Goal: Task Accomplishment & Management: Use online tool/utility

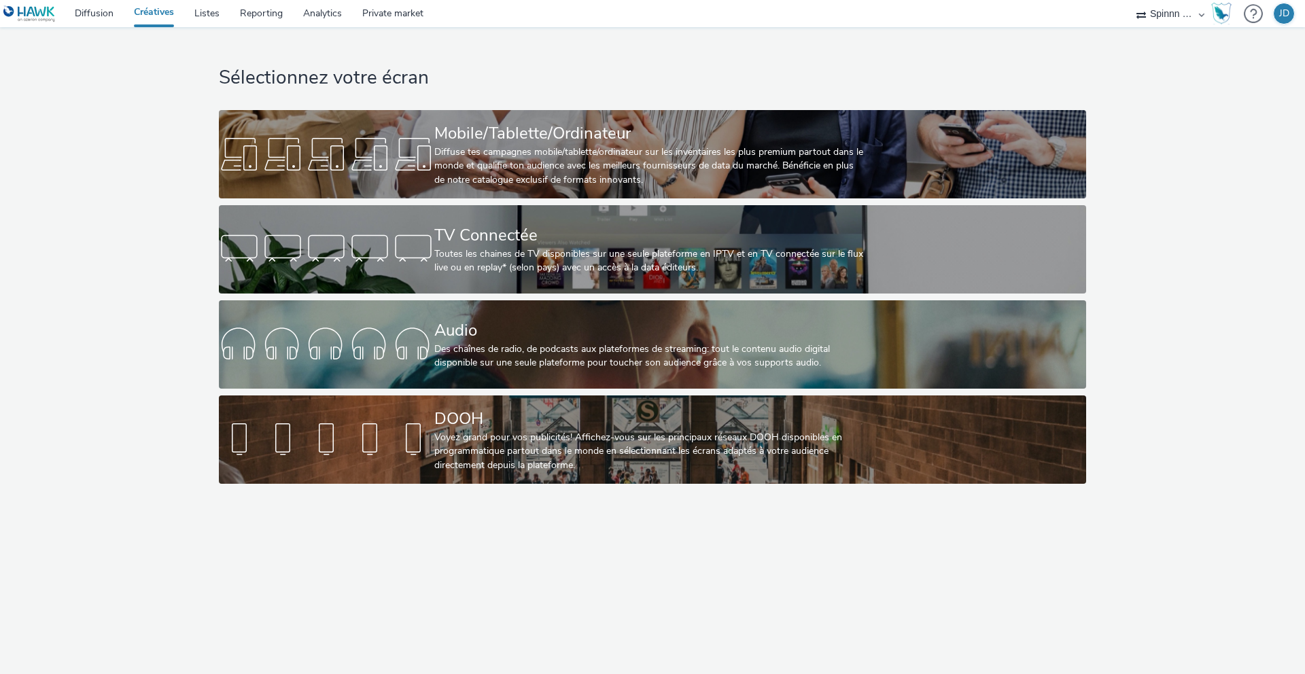
select select "3577b0fe-1e1b-4f05-a15f-27ee59b5ca2b"
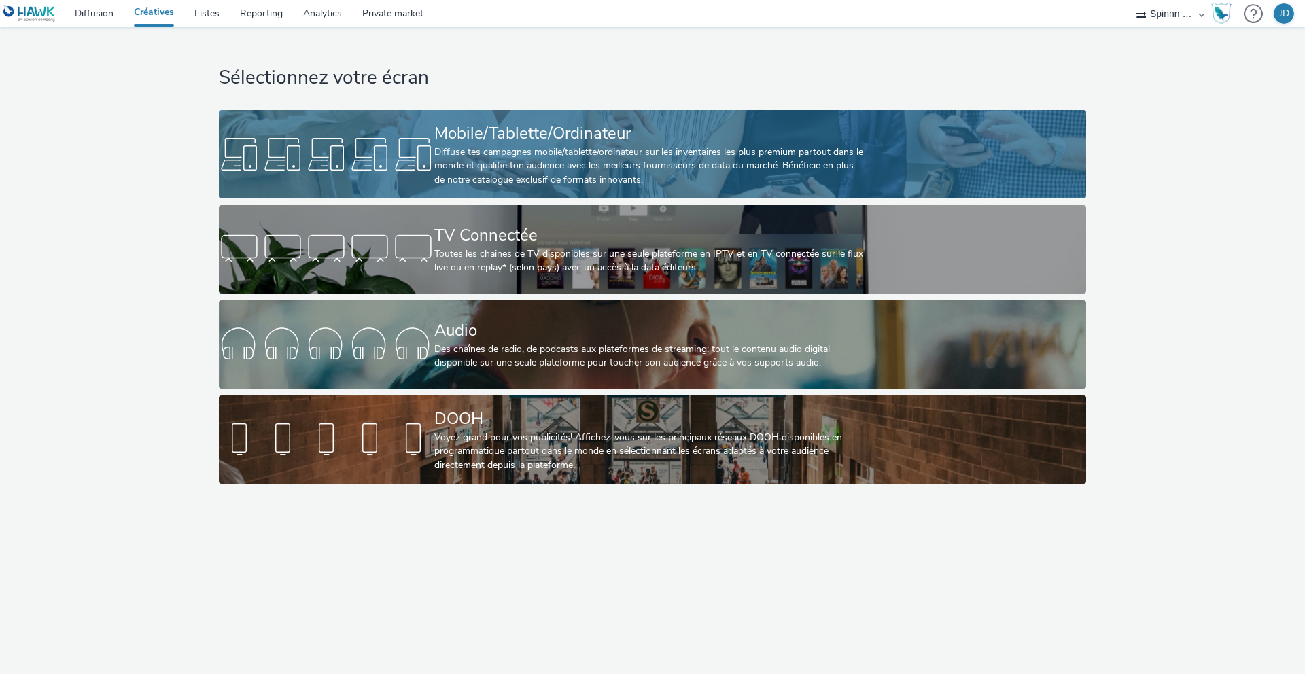
click at [701, 131] on div "Mobile/Tablette/Ordinateur" at bounding box center [649, 134] width 431 height 24
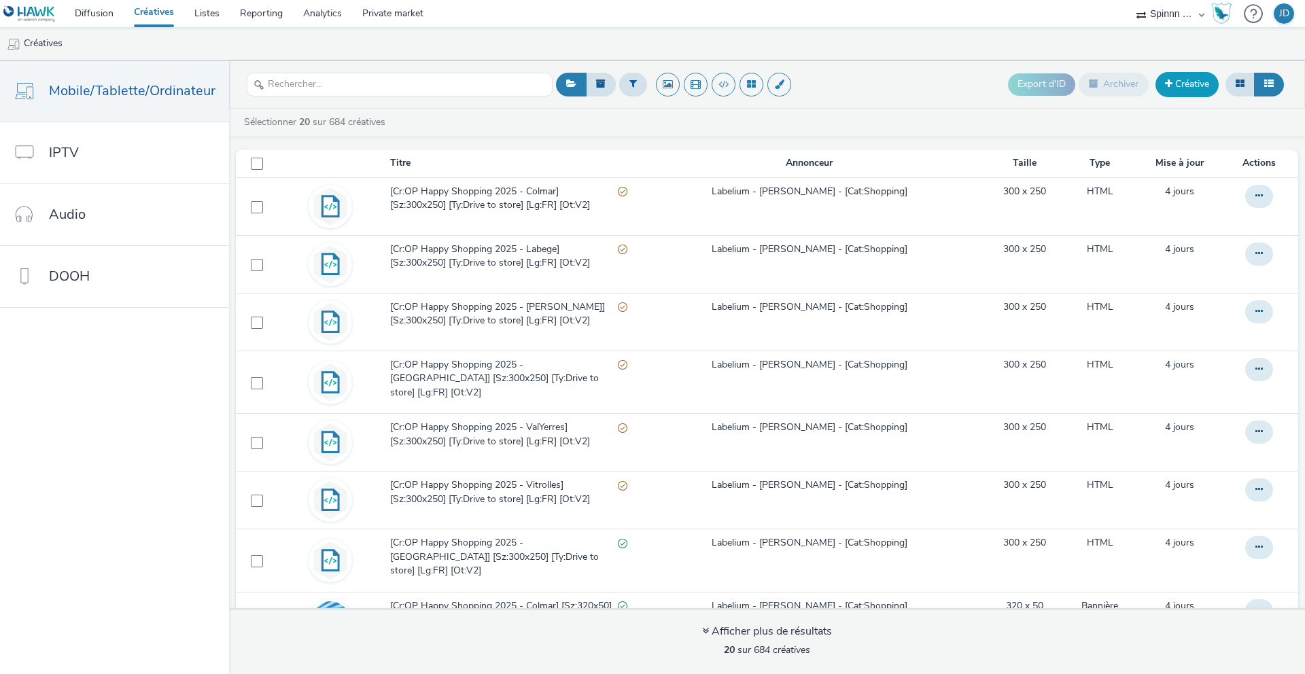
click at [1189, 84] on link "Créative" at bounding box center [1186, 84] width 63 height 24
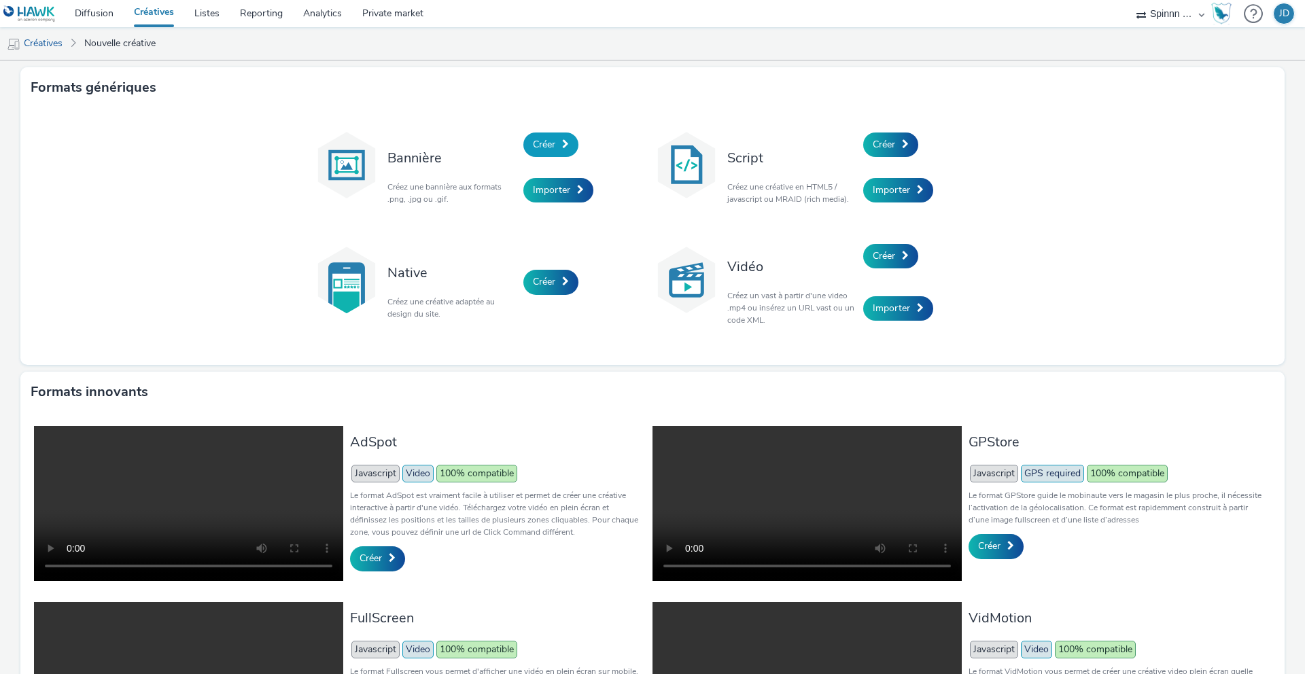
click at [536, 142] on span "Créer" at bounding box center [544, 144] width 22 height 13
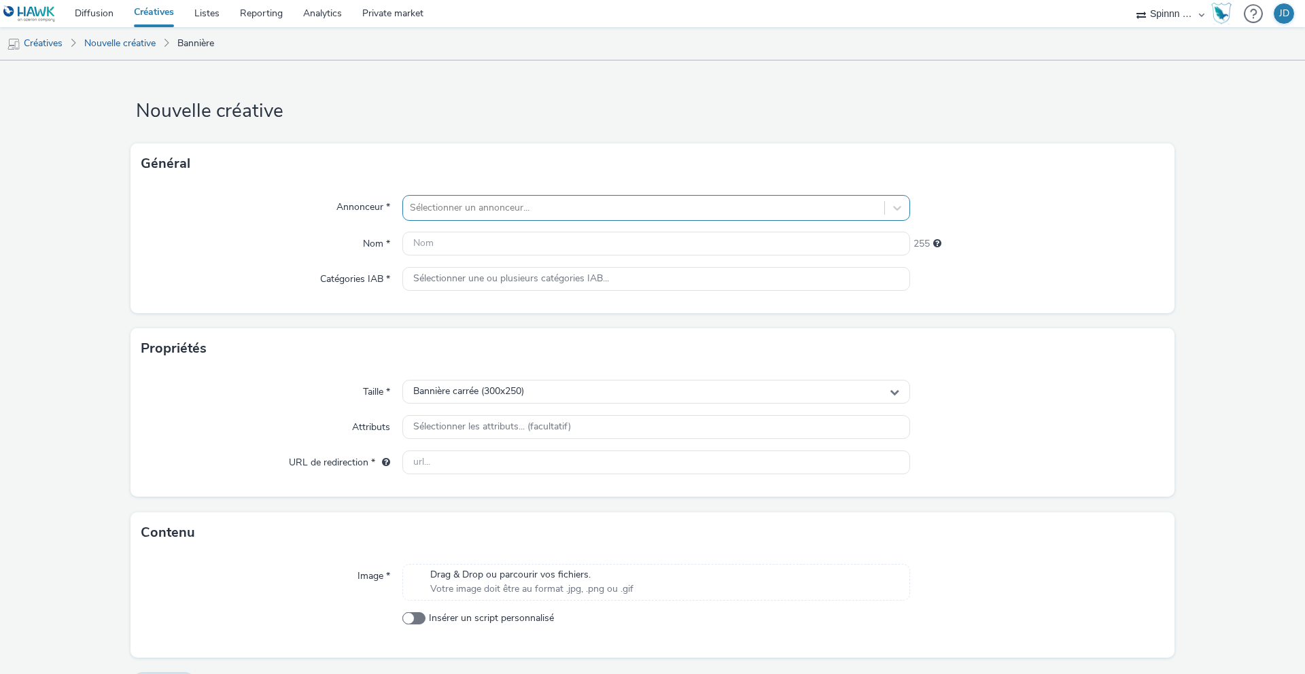
click at [517, 215] on div at bounding box center [644, 208] width 468 height 16
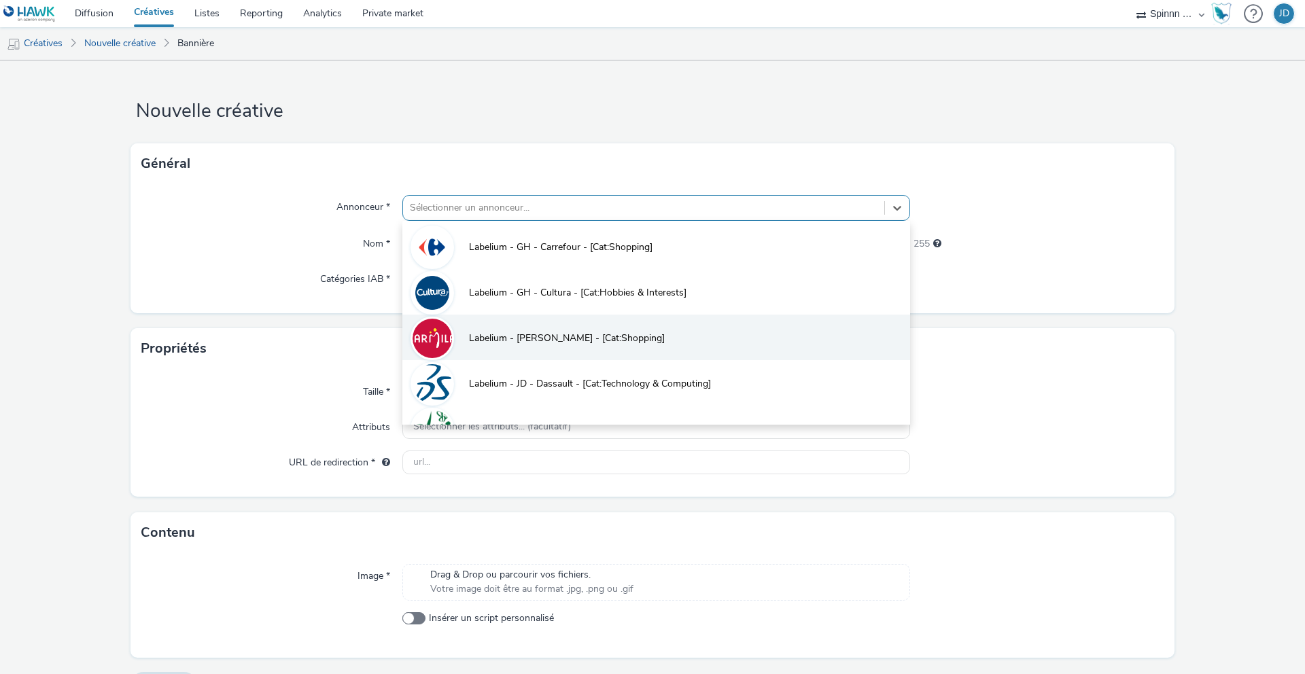
click at [525, 332] on span "Labelium - [PERSON_NAME] - [Cat:Shopping]" at bounding box center [567, 339] width 196 height 14
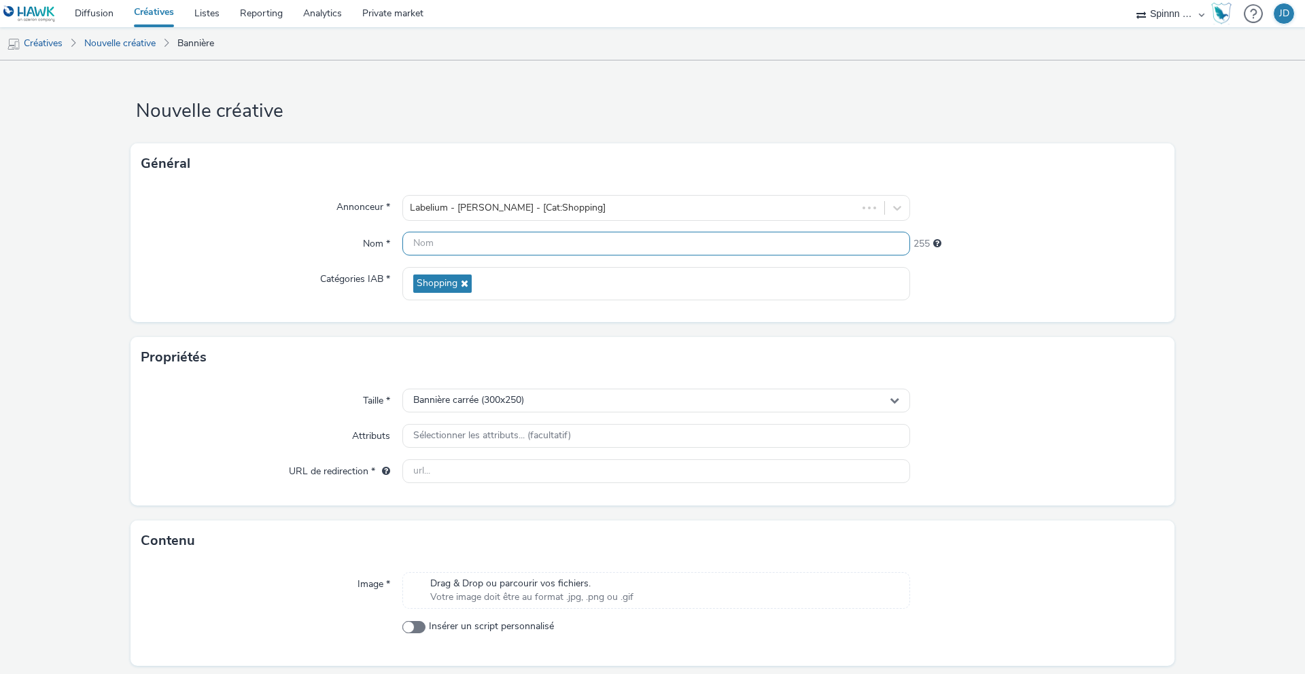
click at [488, 242] on input "text" at bounding box center [656, 244] width 508 height 24
paste input "[Cr:OP Happy Shopping 2025 - [GEOGRAPHIC_DATA]] [Sz:300x250] [Ty:Drive to store…"
drag, startPoint x: 655, startPoint y: 243, endPoint x: 625, endPoint y: 246, distance: 30.0
click at [625, 246] on input "[Cr:OP Happy Shopping 2025 - [GEOGRAPHIC_DATA]] [Sz:300x250] [Ty:Drive to store…" at bounding box center [656, 244] width 508 height 24
drag, startPoint x: 792, startPoint y: 245, endPoint x: 811, endPoint y: 247, distance: 19.1
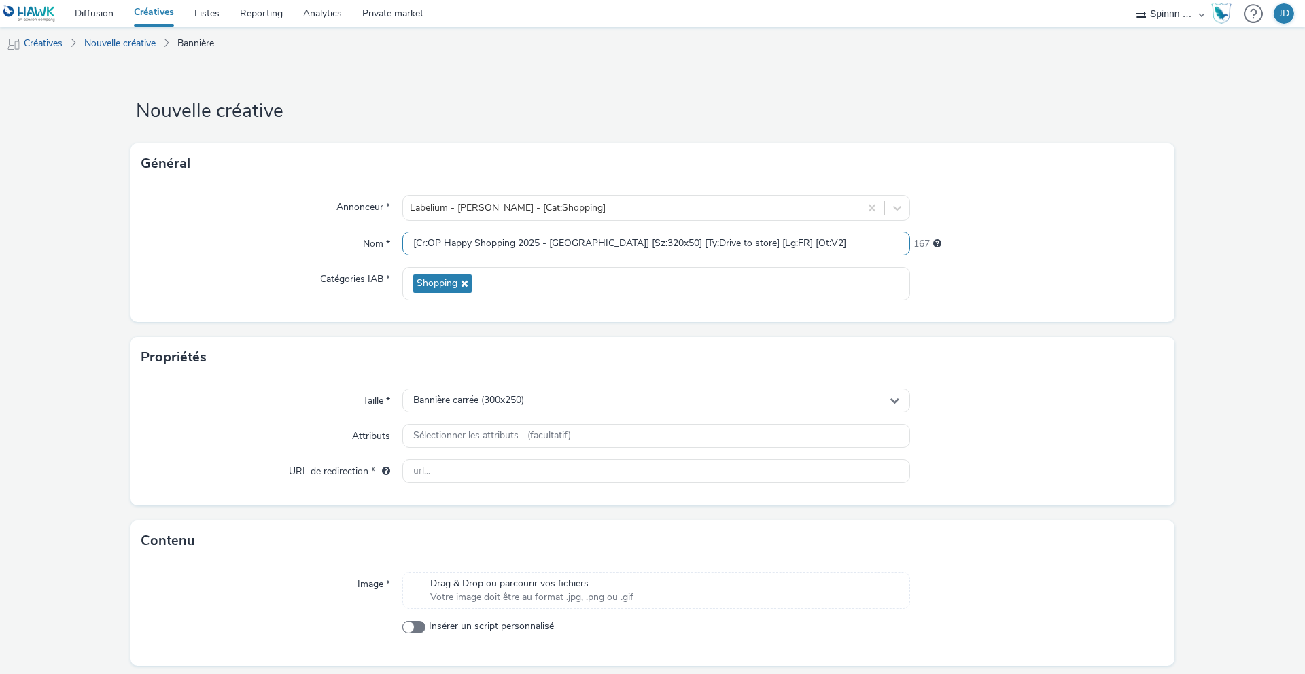
click at [792, 245] on input "[Cr:OP Happy Shopping 2025 - Wittenheim] [Sz:320x50] [Ty:Drive to store] [Lg:FR…" at bounding box center [656, 244] width 508 height 24
type input "[Cr:OP Happy Shopping 2025 - [GEOGRAPHIC_DATA]] [Sz:320x50] [Ty:Drive to store]…"
click at [474, 468] on input "text" at bounding box center [656, 471] width 508 height 24
paste input "https://www.carmila.com/"
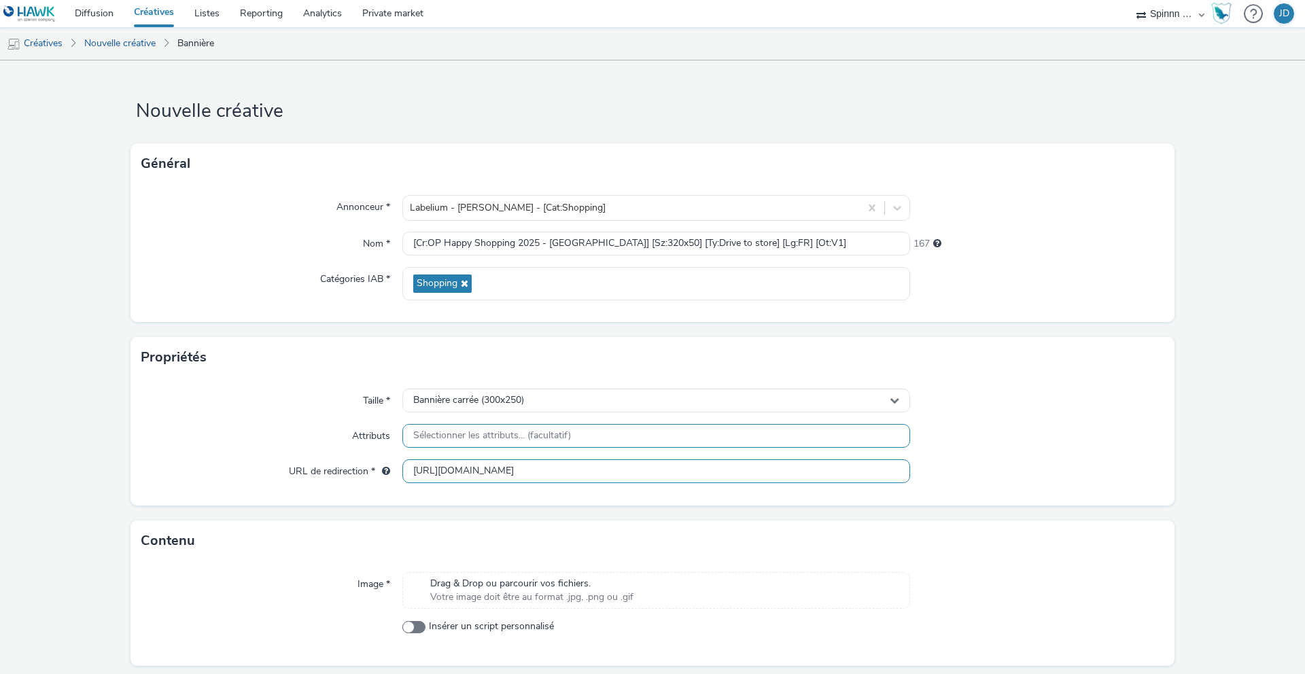
type input "https://www.carmila.com/"
click at [515, 431] on span "Sélectionner les attributs... (facultatif)" at bounding box center [492, 436] width 158 height 12
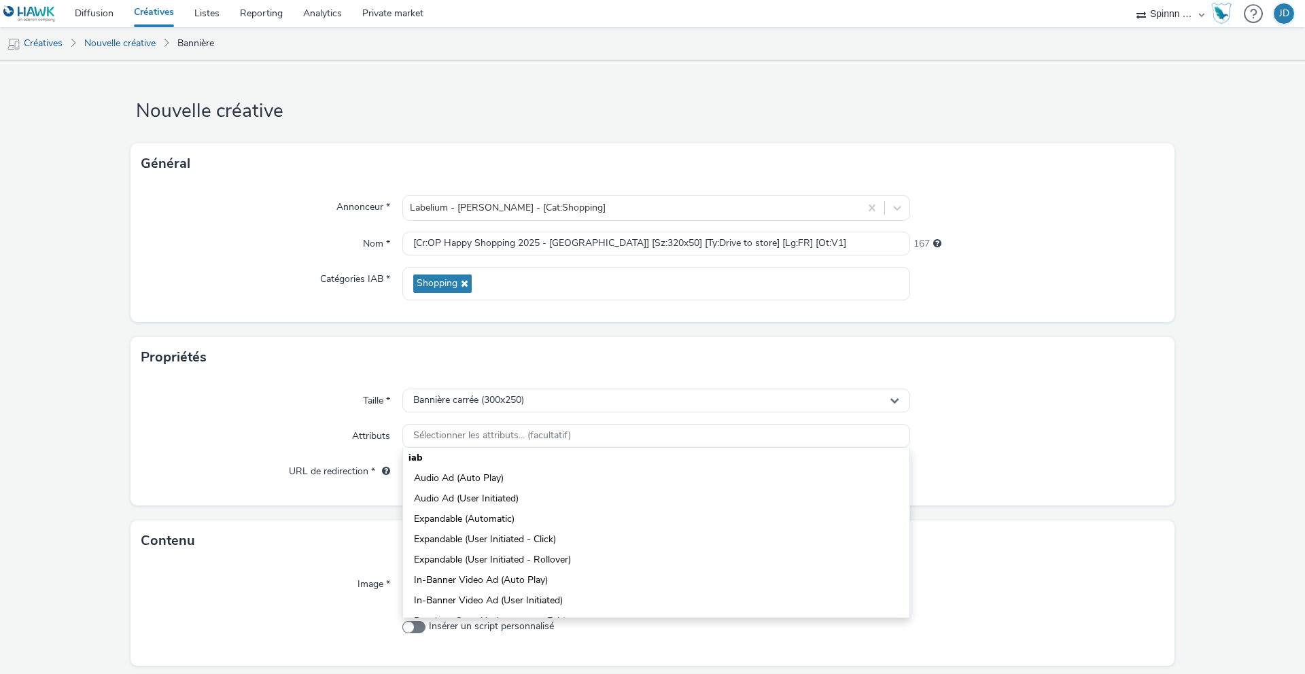
click at [329, 405] on div "Taille *" at bounding box center [271, 401] width 261 height 24
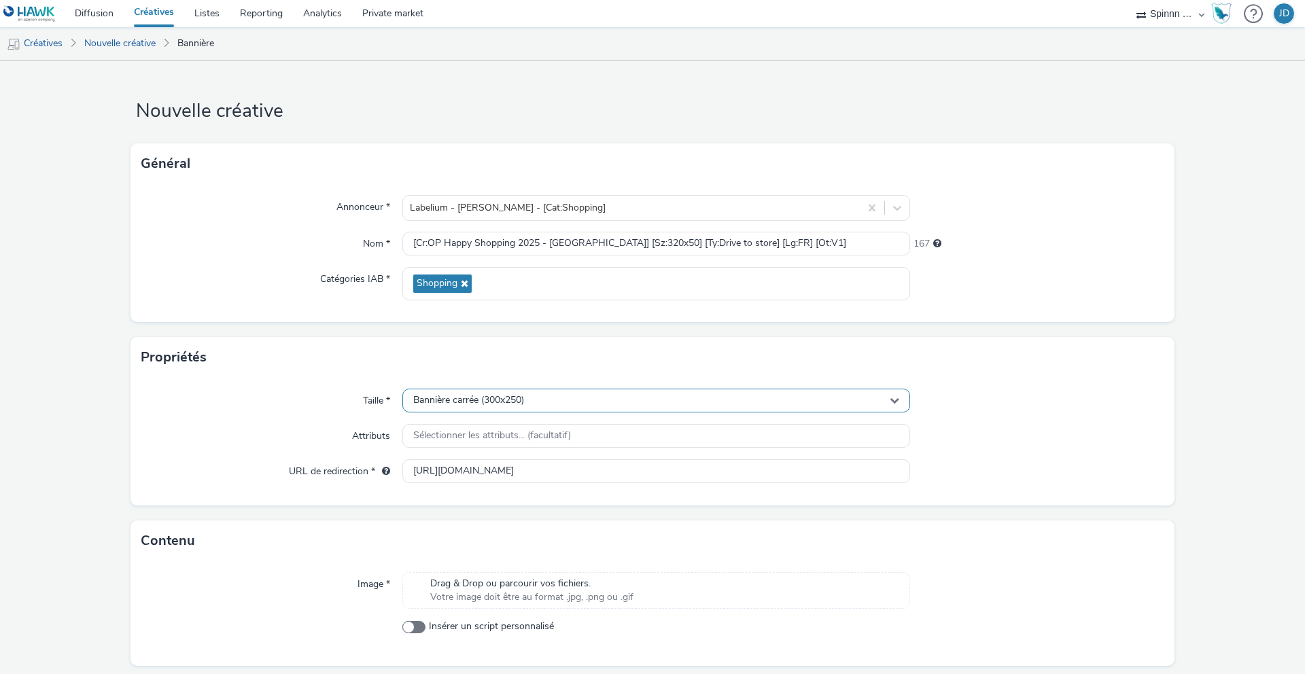
click at [530, 405] on div "Bannière carrée (300x250)" at bounding box center [656, 401] width 508 height 24
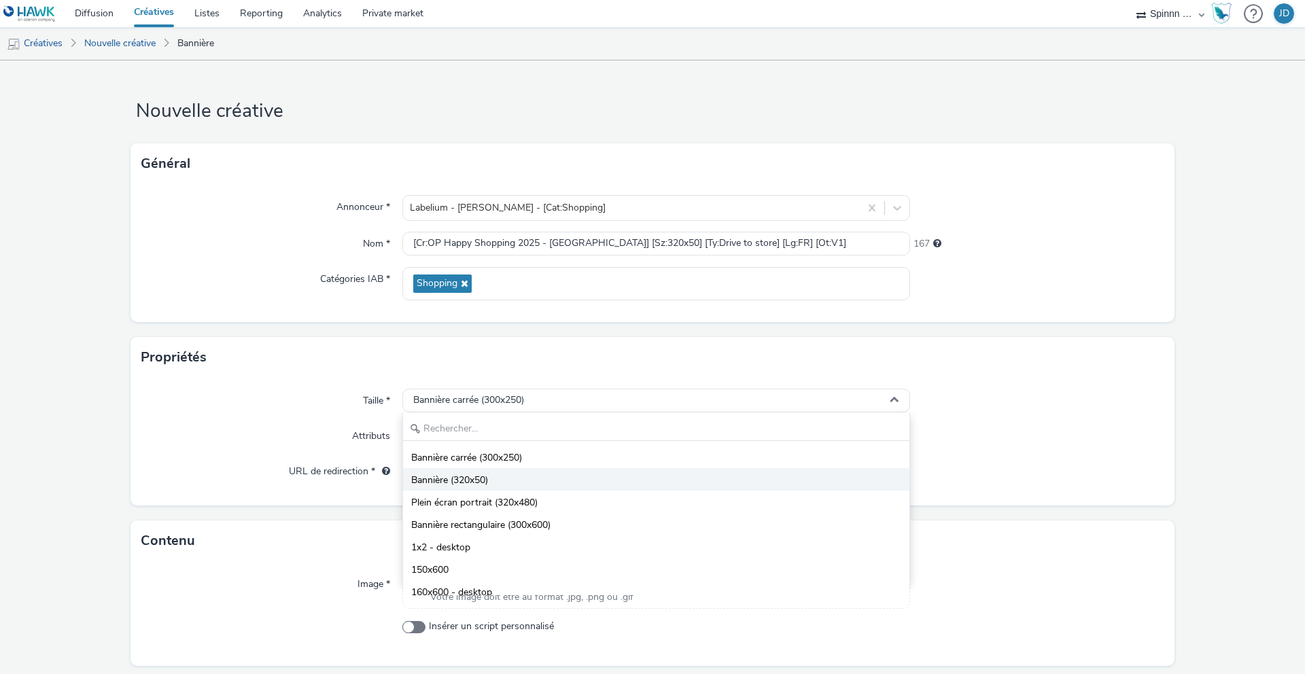
click at [522, 478] on li "Bannière (320x50)" at bounding box center [656, 479] width 506 height 22
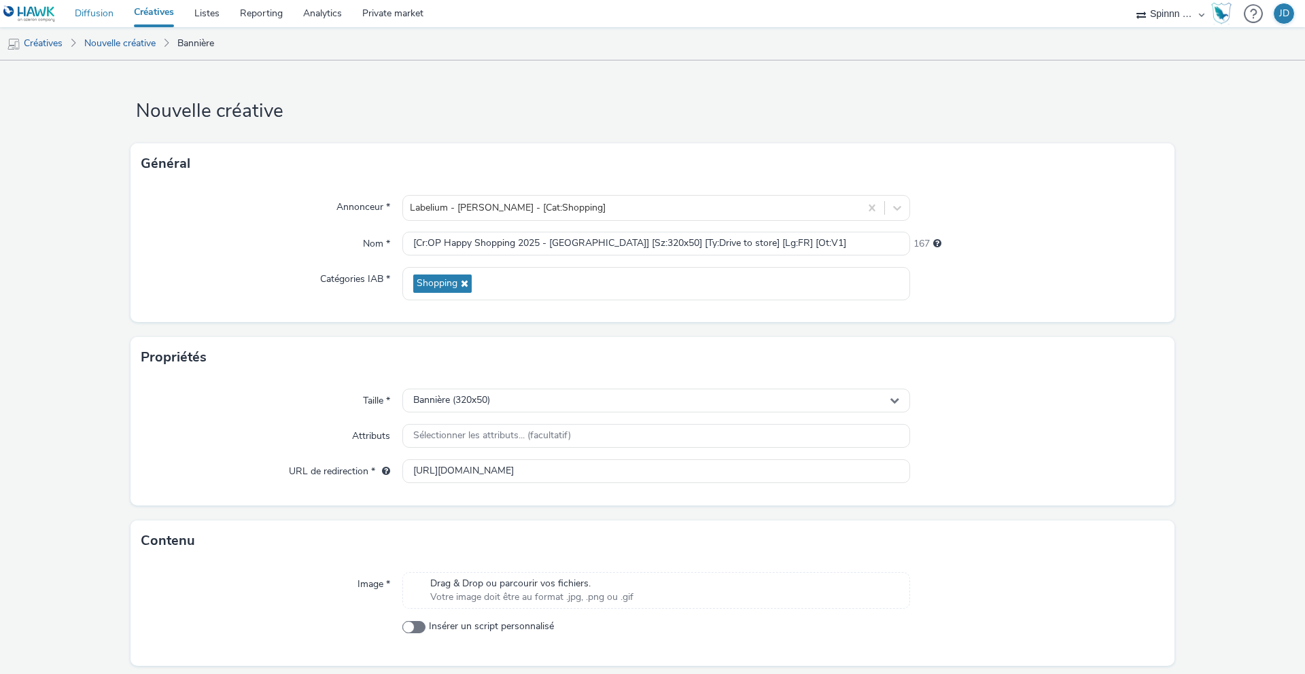
click at [97, 17] on link "Diffusion" at bounding box center [94, 13] width 59 height 27
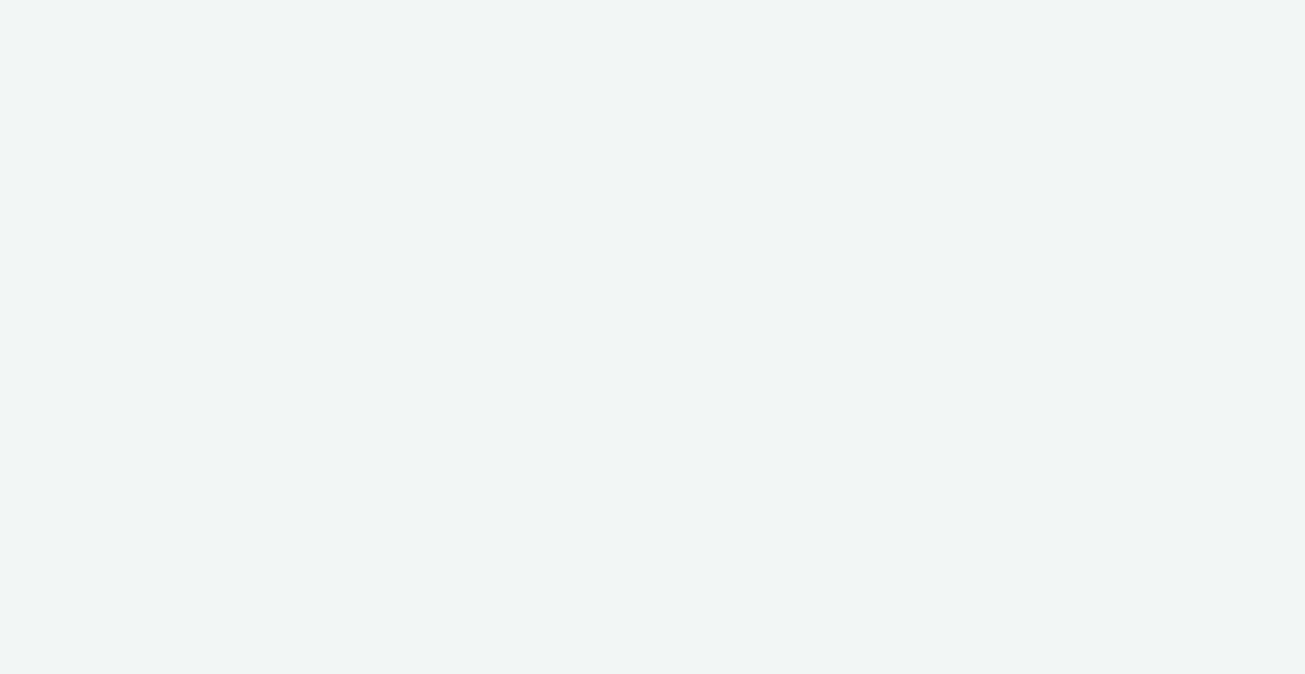
select select "3577b0fe-1e1b-4f05-a15f-27ee59b5ca2b"
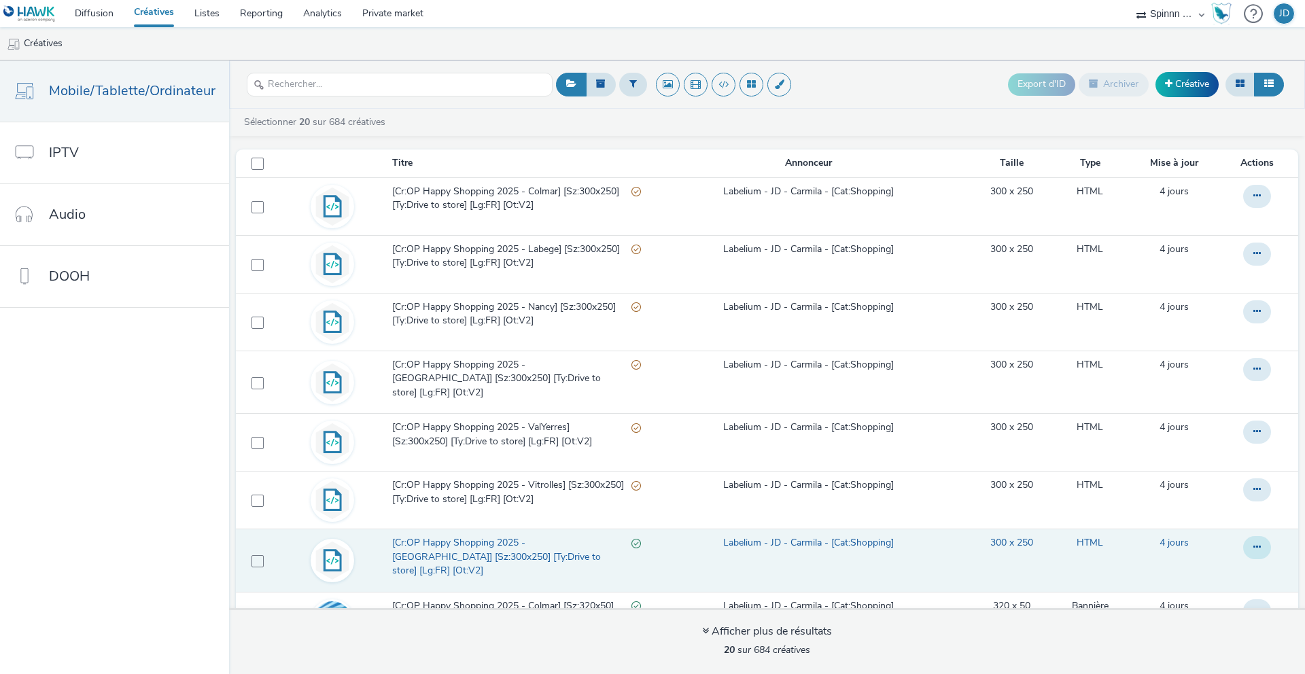
click at [1245, 546] on button at bounding box center [1257, 547] width 28 height 23
click at [1220, 566] on link "Modifier" at bounding box center [1220, 574] width 102 height 27
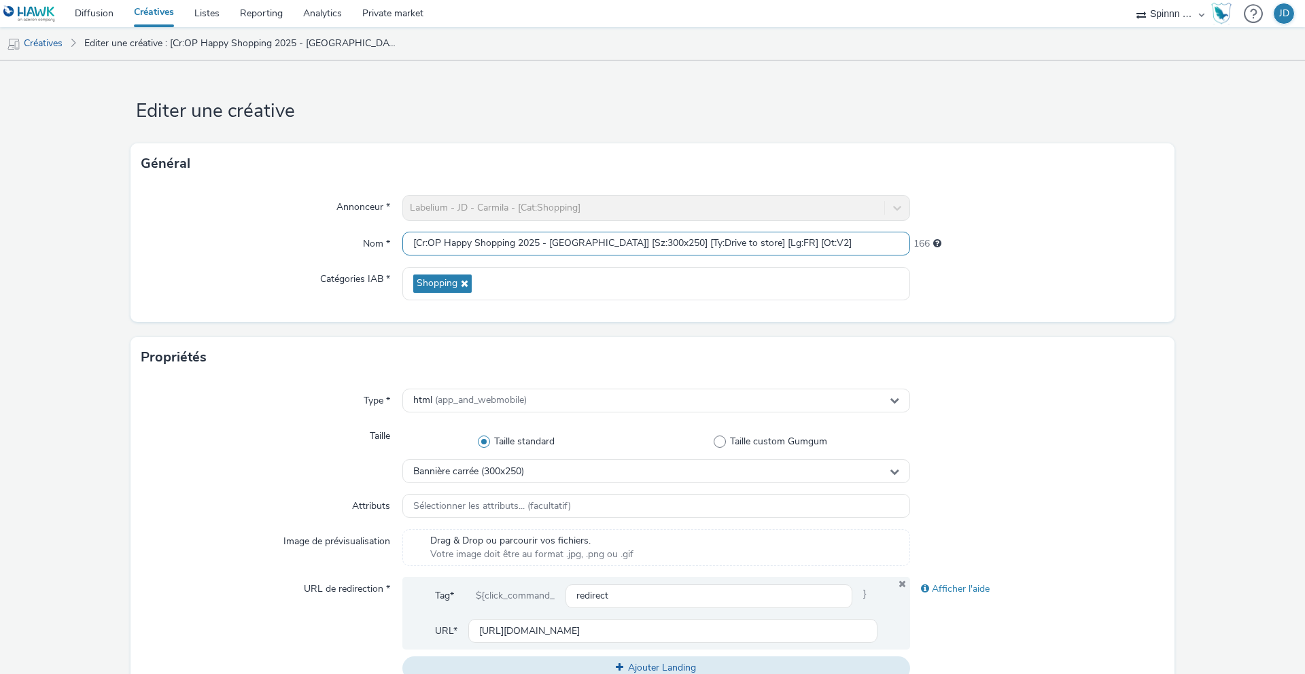
click at [605, 244] on input "[Cr:OP Happy Shopping 2025 - [GEOGRAPHIC_DATA]] [Sz:300x250] [Ty:Drive to store…" at bounding box center [656, 244] width 508 height 24
click at [1012, 273] on div at bounding box center [1037, 283] width 254 height 33
click at [620, 630] on input "https://www.carmila.com/" at bounding box center [672, 631] width 409 height 24
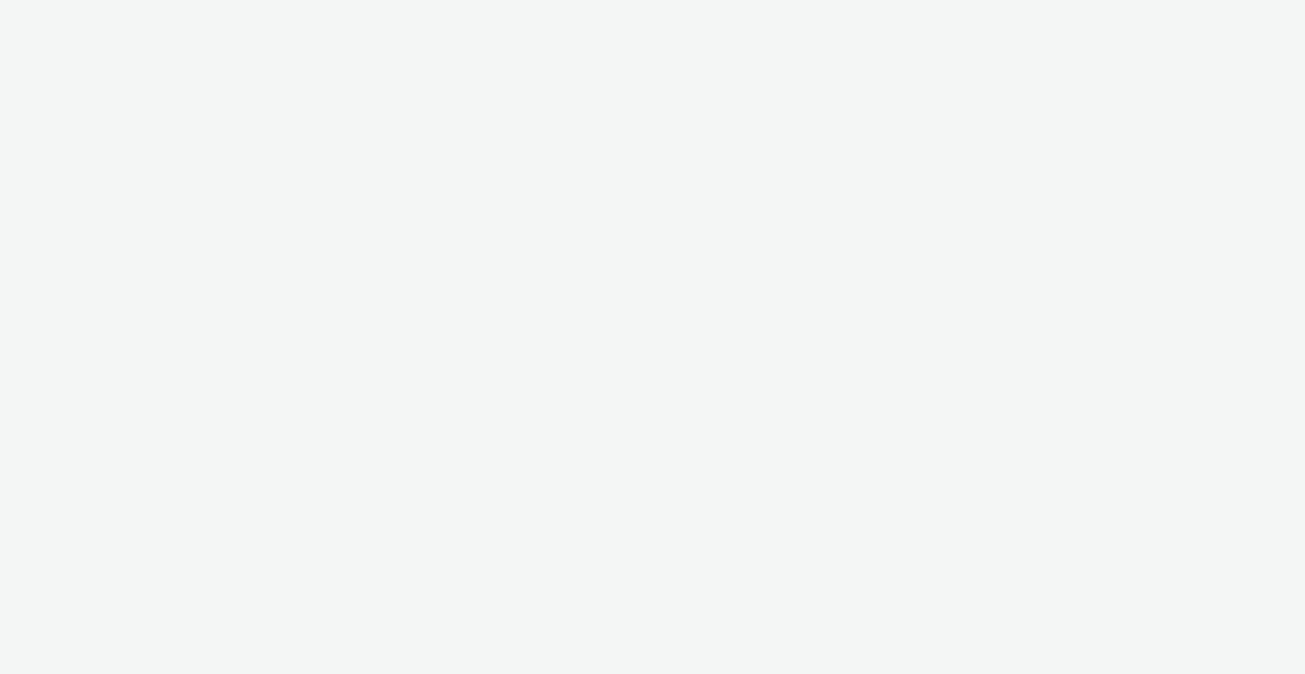
select select "3577b0fe-1e1b-4f05-a15f-27ee59b5ca2b"
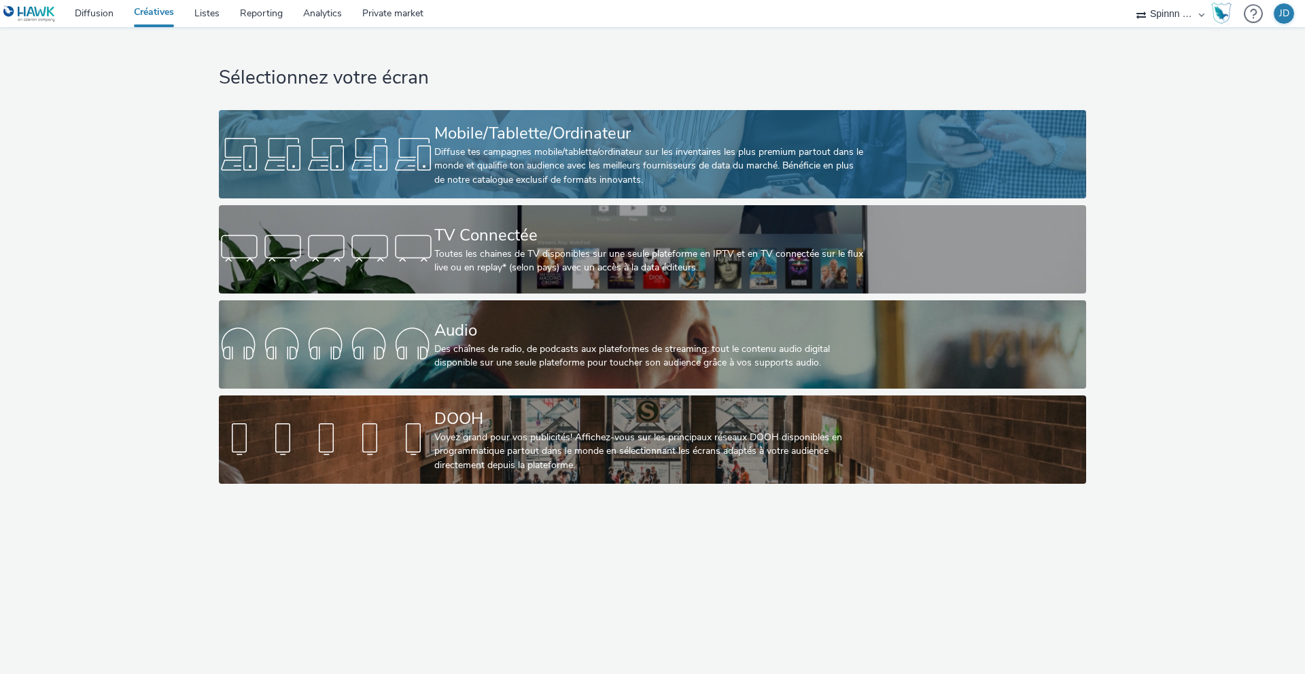
click at [675, 137] on div "Mobile/Tablette/Ordinateur" at bounding box center [649, 134] width 431 height 24
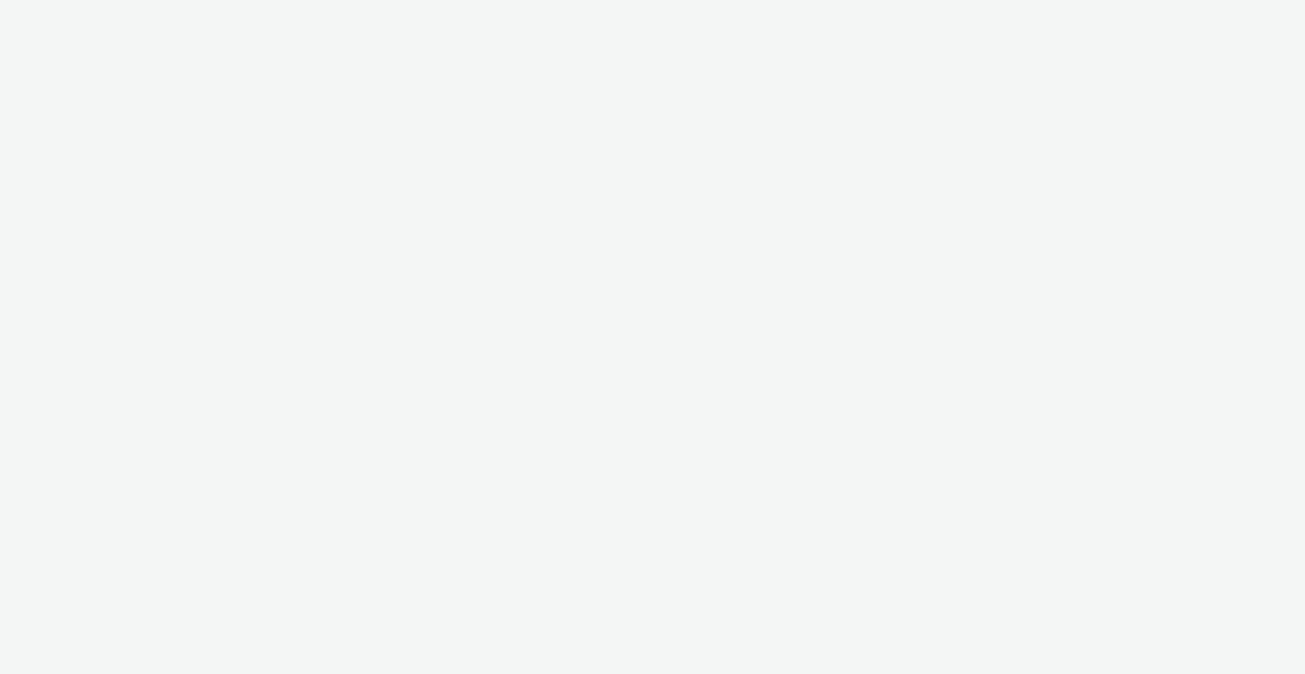
select select "3577b0fe-1e1b-4f05-a15f-27ee59b5ca2b"
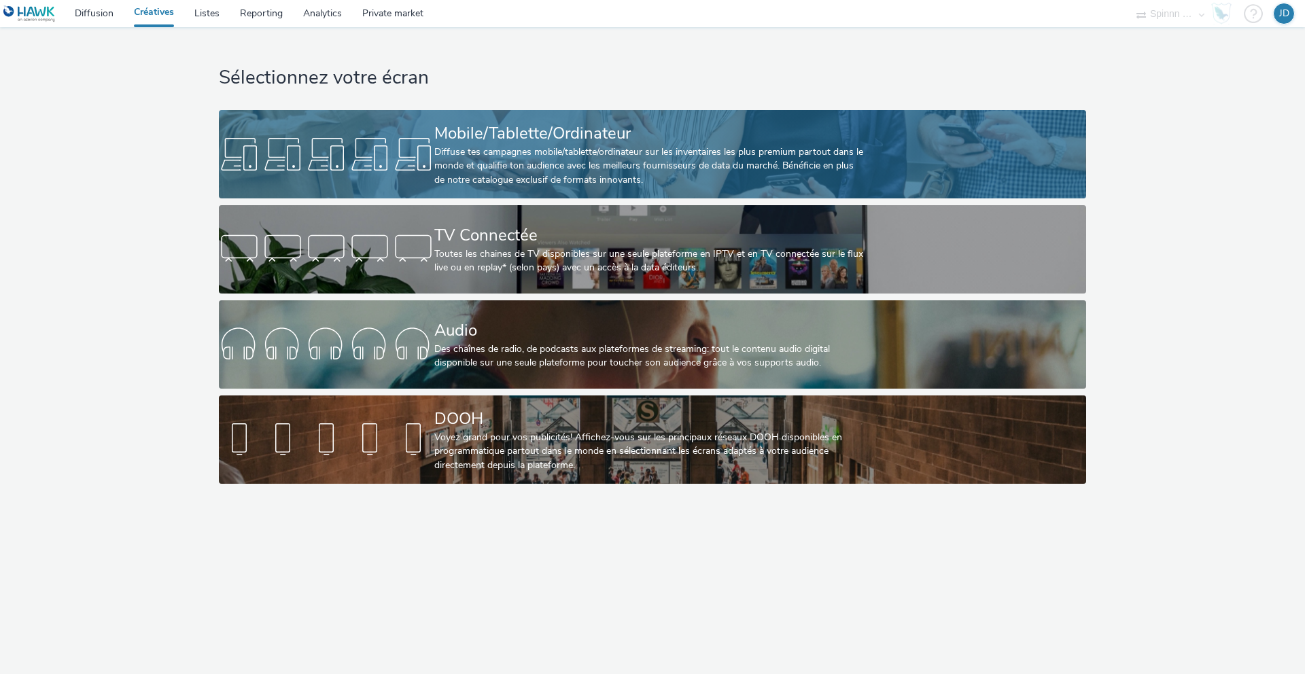
click at [508, 149] on div "Diffuse tes campagnes mobile/tablette/ordinateur sur les inventaires les plus p…" at bounding box center [649, 165] width 431 height 41
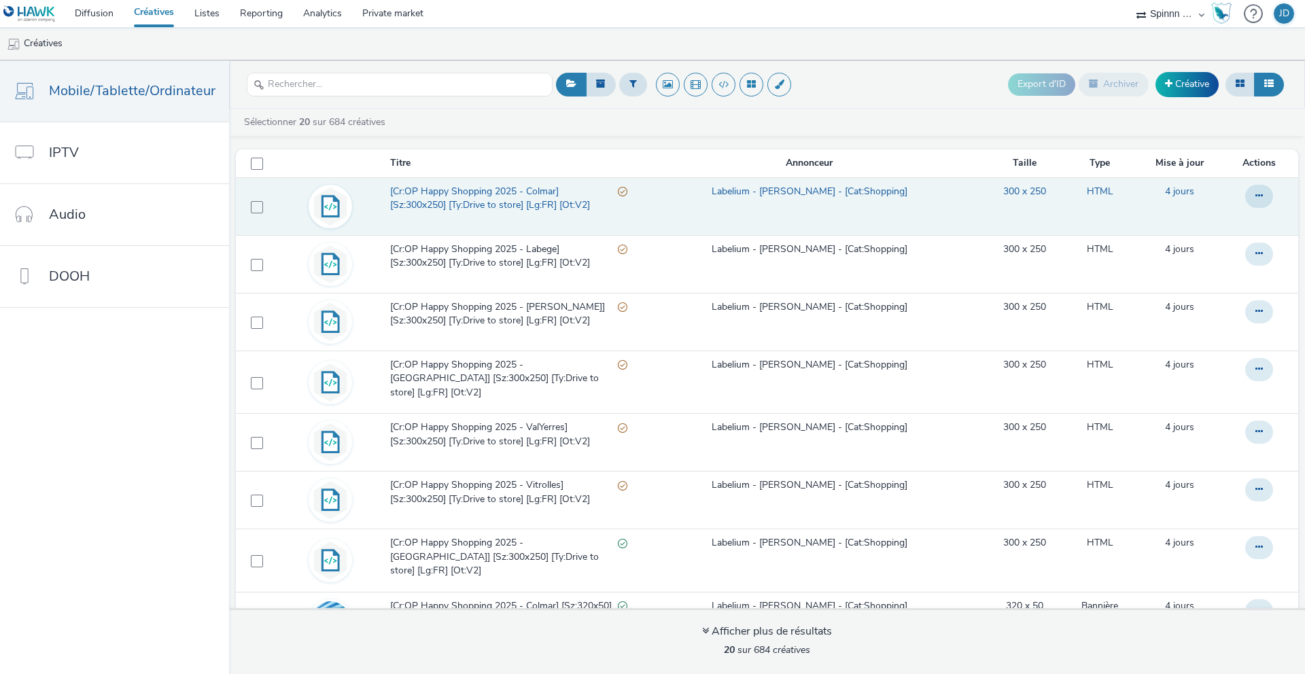
click at [514, 194] on span "[Cr:OP Happy Shopping 2025 - Colmar] [Sz:300x250] [Ty:Drive to store] [Lg:FR] […" at bounding box center [504, 199] width 228 height 28
